Goal: Task Accomplishment & Management: Manage account settings

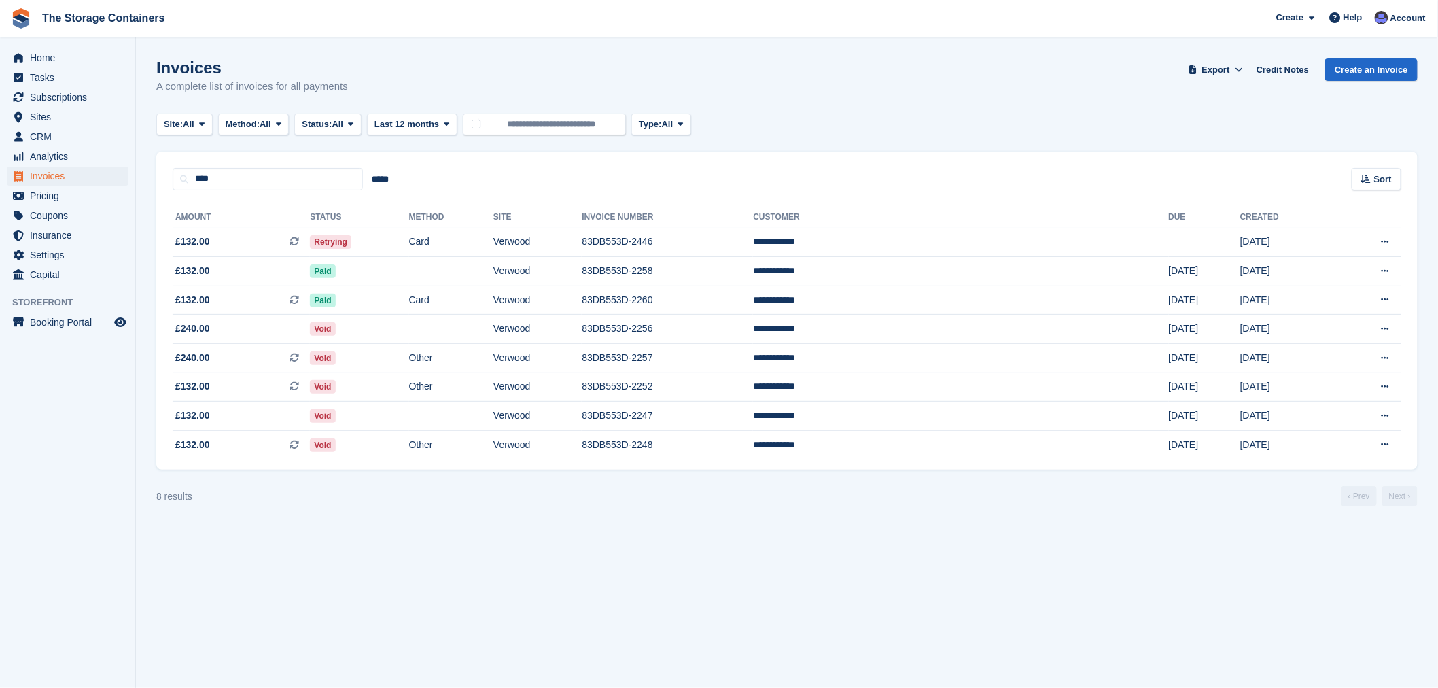
click at [906, 80] on div "Invoices A complete list of invoices for all payments Export Export Invoices Ex…" at bounding box center [787, 84] width 1262 height 52
click at [51, 65] on span "Home" at bounding box center [71, 57] width 82 height 19
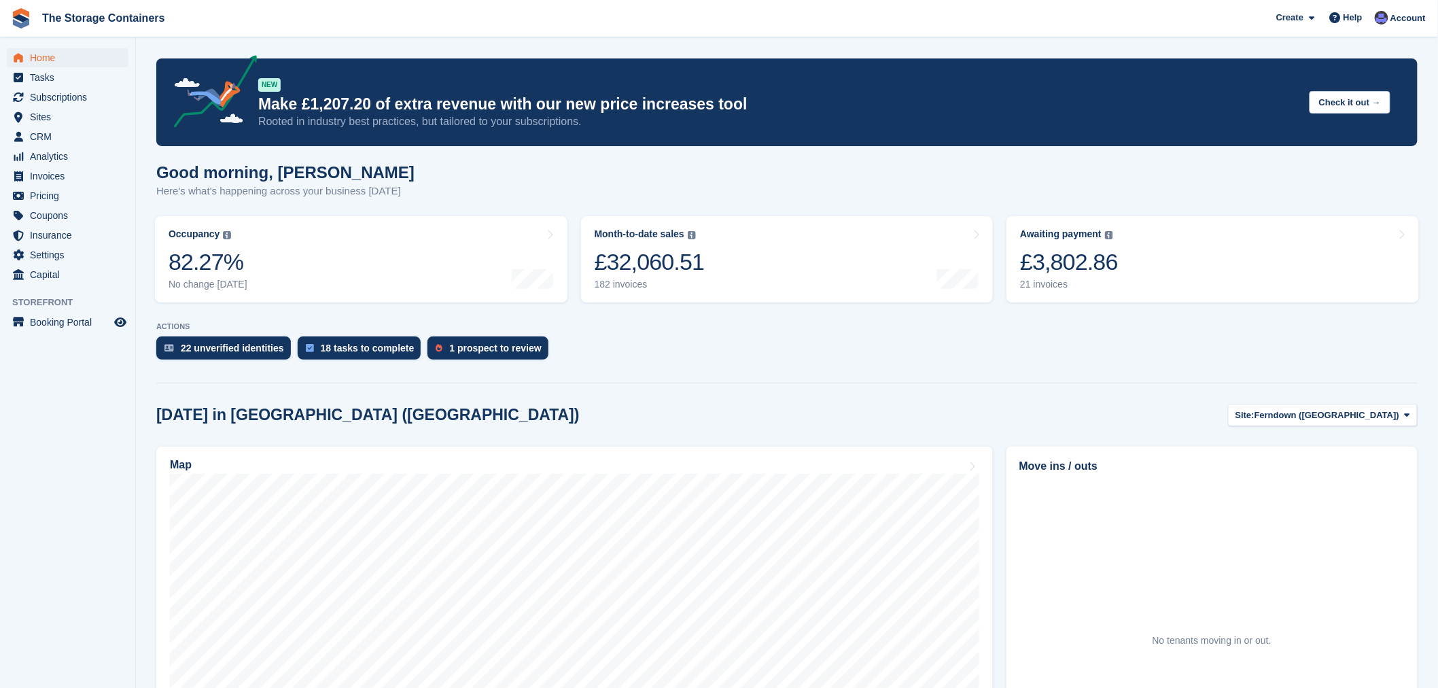
click at [784, 347] on div "22 unverified identities 18 tasks to complete 1 prospect to review" at bounding box center [787, 351] width 1262 height 30
click at [71, 173] on span "Invoices" at bounding box center [71, 176] width 82 height 19
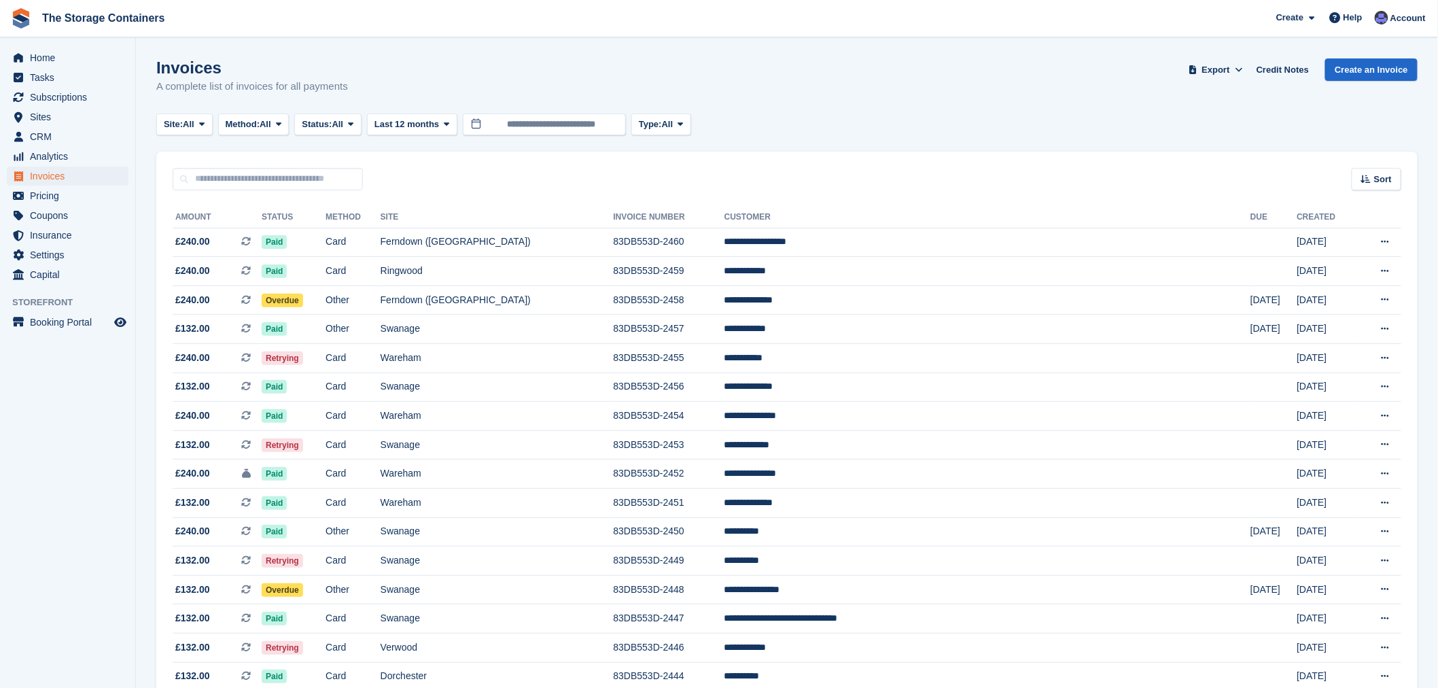
click at [845, 126] on div "Site: All All Ferndown (Longham) Ringwood Swanage Wareham Verwood Dorchester Me…" at bounding box center [787, 125] width 1262 height 22
click at [794, 96] on div "Invoices A complete list of invoices for all payments Export Export Invoices Ex…" at bounding box center [787, 84] width 1262 height 52
click at [88, 56] on span "Home" at bounding box center [71, 57] width 82 height 19
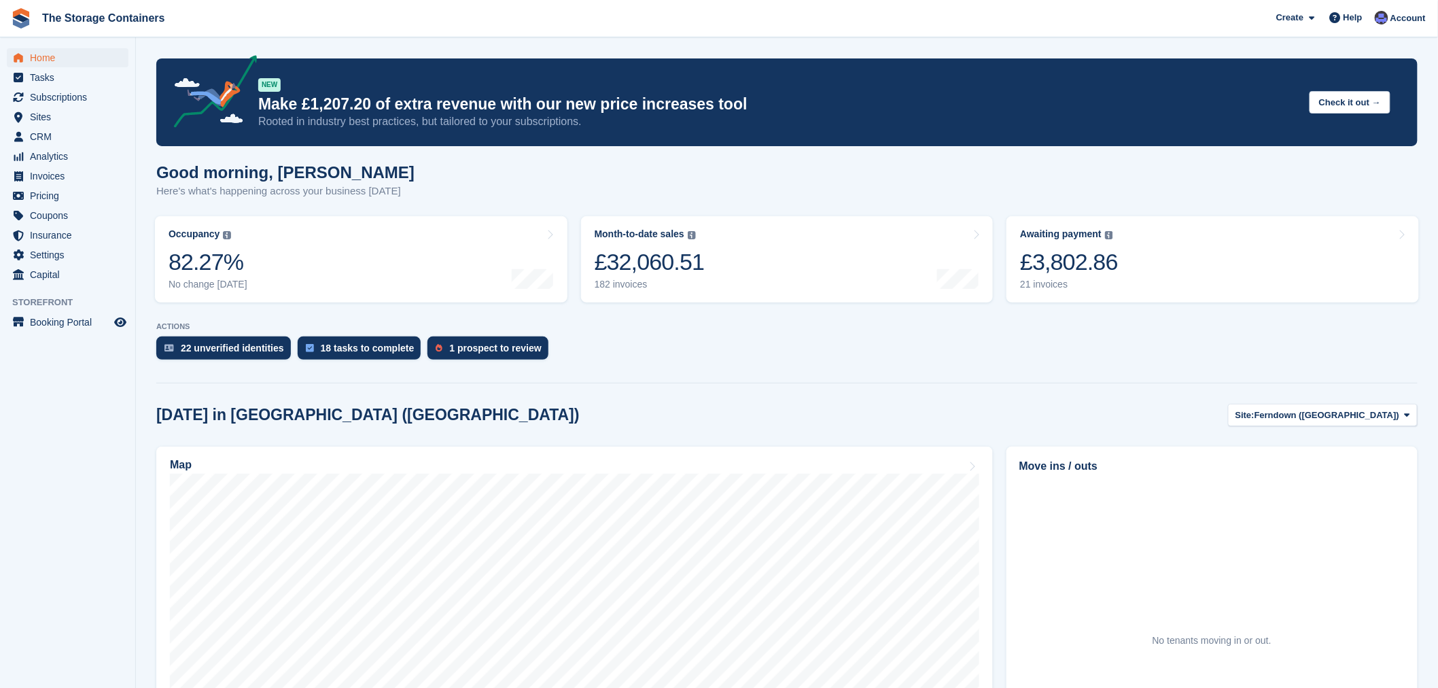
click at [784, 181] on div "Good morning, Dan Here's what's happening across your business today" at bounding box center [787, 189] width 1262 height 52
click at [818, 365] on div "22 unverified identities 18 tasks to complete 1 prospect to review" at bounding box center [787, 351] width 1262 height 30
click at [768, 395] on section "NEW Make £1,207.20 of extra revenue with our new price increases tool Rooted in…" at bounding box center [787, 520] width 1302 height 1040
click at [773, 339] on div "22 unverified identities 18 tasks to complete 1 prospect to review" at bounding box center [787, 351] width 1262 height 30
click at [59, 178] on span "Invoices" at bounding box center [71, 176] width 82 height 19
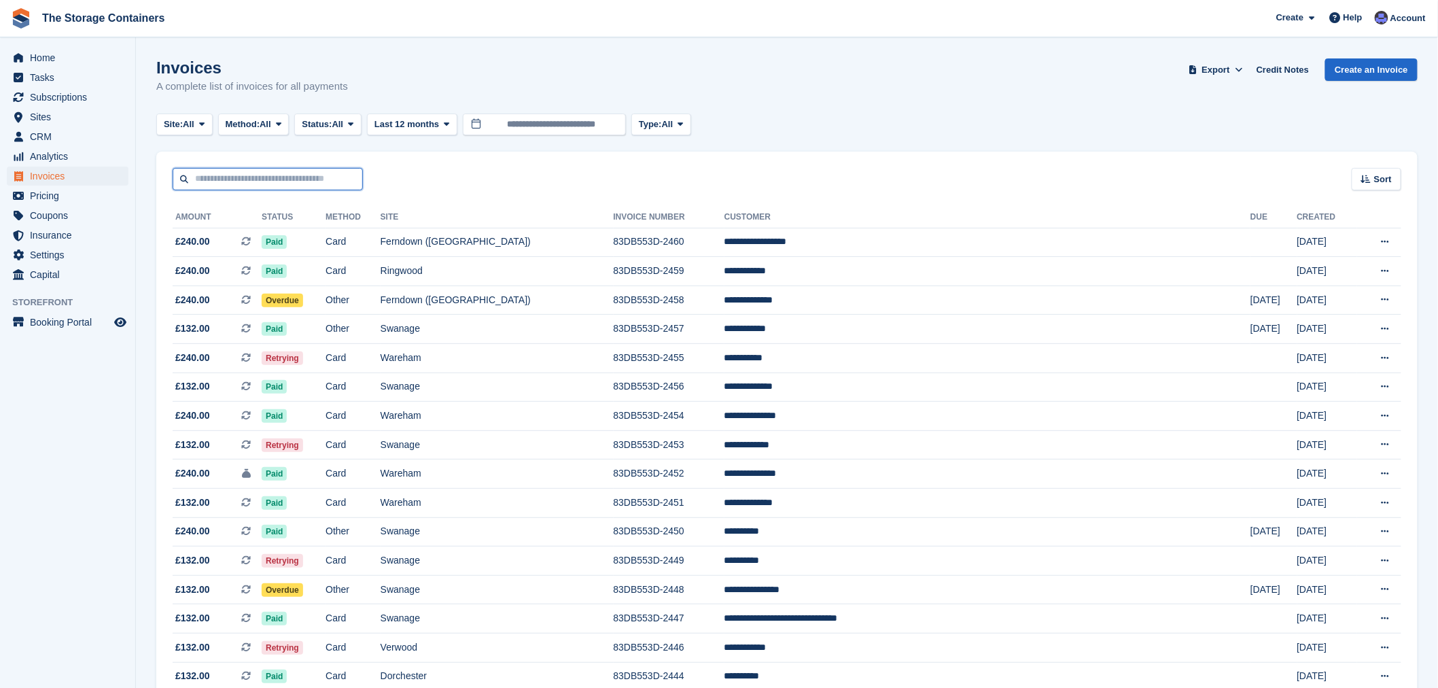
click at [287, 177] on input "text" at bounding box center [268, 179] width 190 height 22
type input "******"
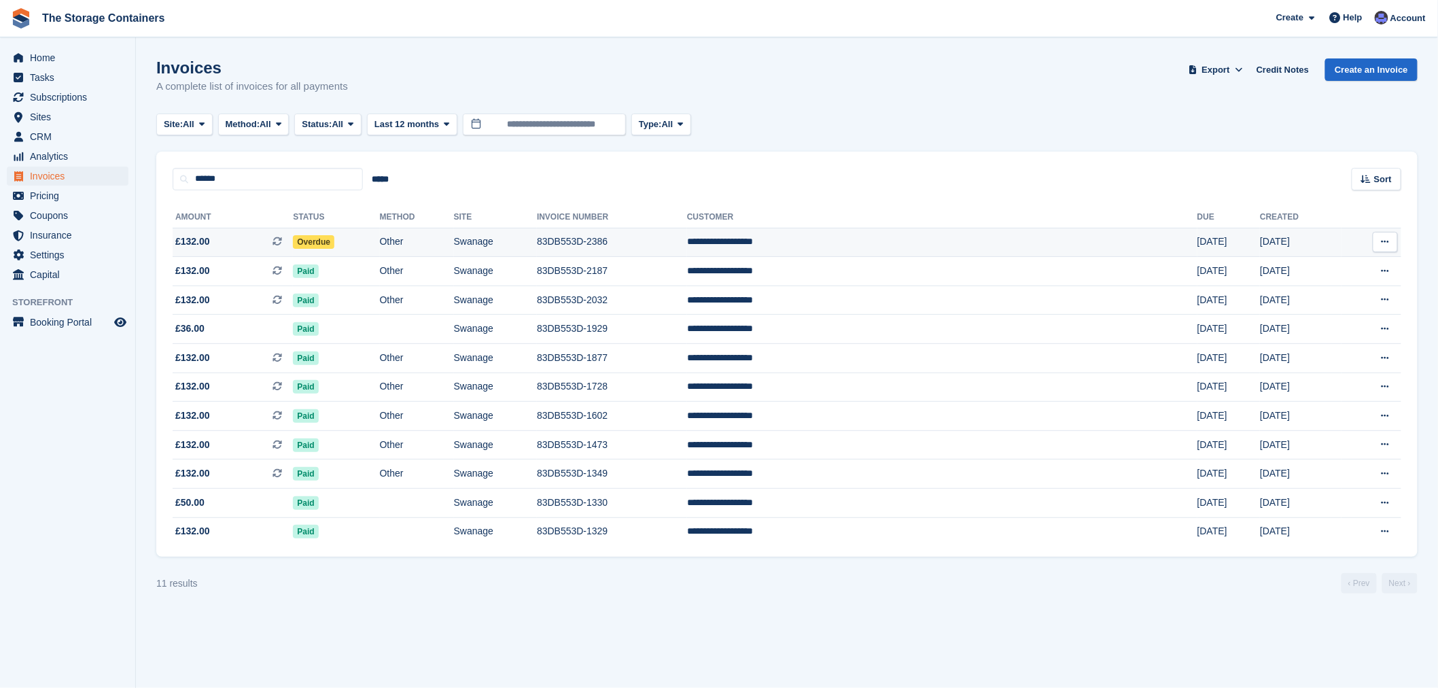
click at [379, 242] on td "Overdue" at bounding box center [336, 242] width 86 height 29
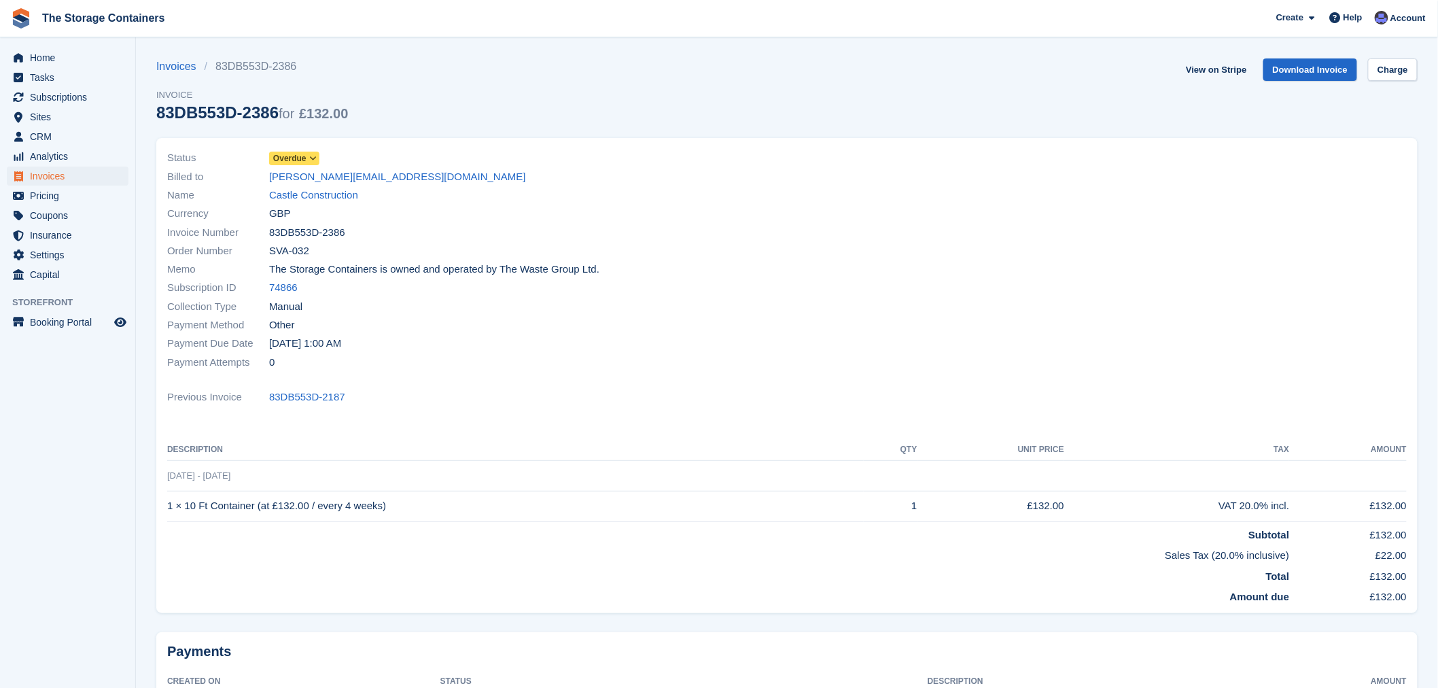
click at [298, 152] on span "Overdue" at bounding box center [294, 159] width 50 height 14
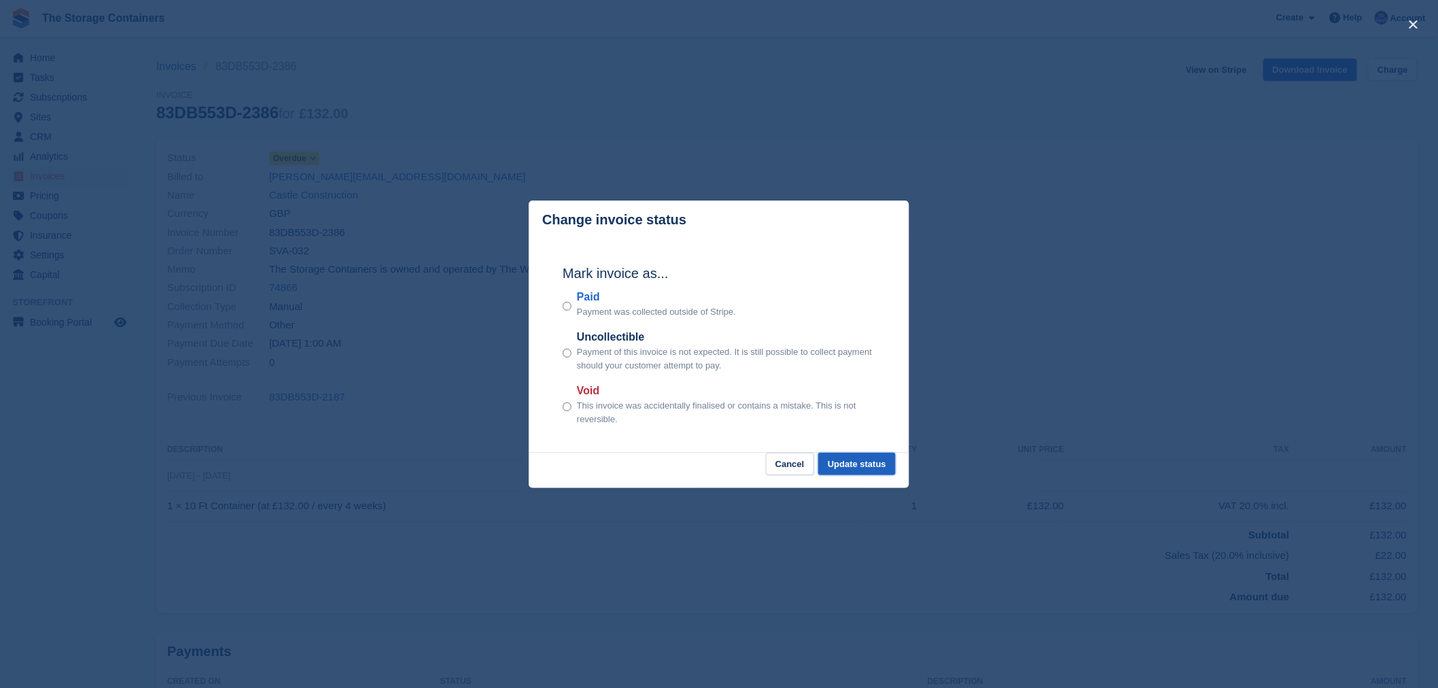
click at [864, 466] on button "Update status" at bounding box center [856, 464] width 77 height 22
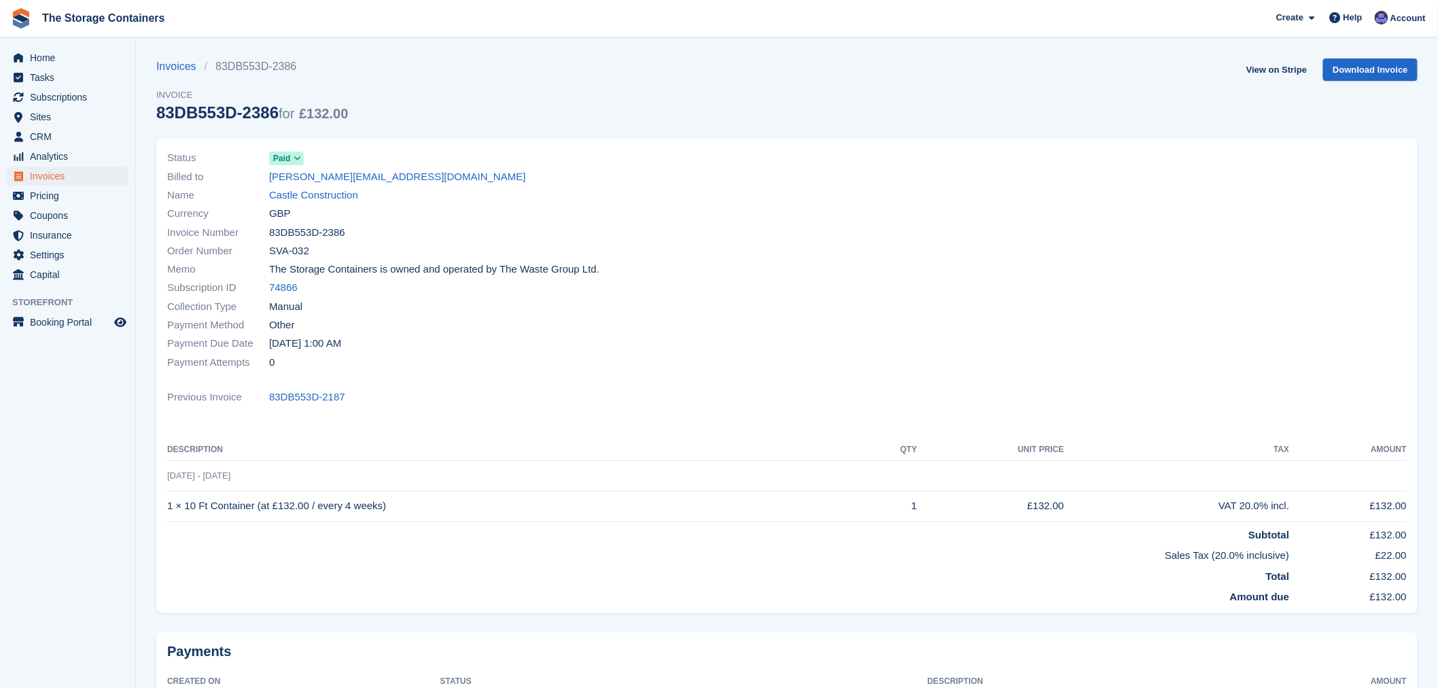
drag, startPoint x: 587, startPoint y: 109, endPoint x: 595, endPoint y: 118, distance: 12.5
click at [587, 109] on div "Invoices 83DB553D-2386 Invoice 83DB553D-2386 for £132.00 View on Stripe Downloa…" at bounding box center [787, 98] width 1262 height 80
click at [73, 52] on span "Home" at bounding box center [71, 57] width 82 height 19
